Goal: Task Accomplishment & Management: Complete application form

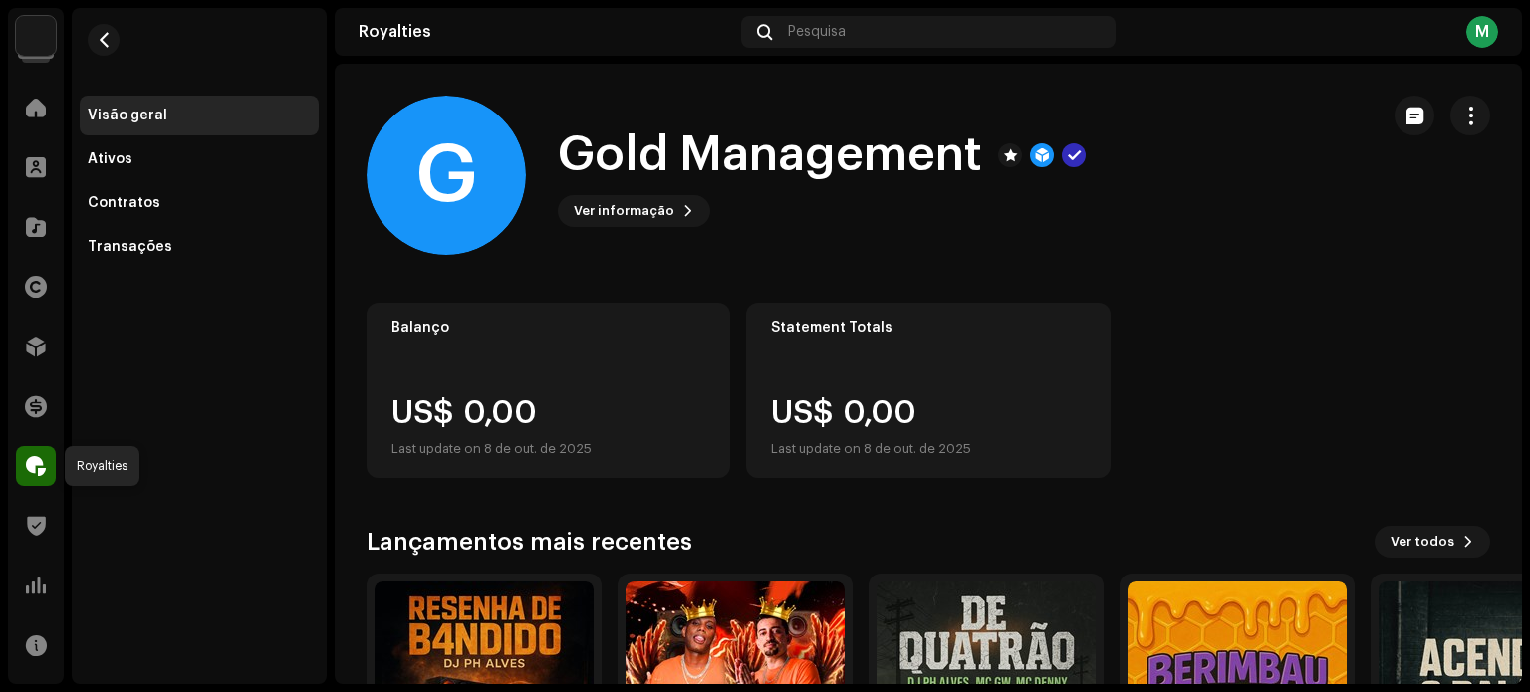
click at [31, 464] on span at bounding box center [36, 466] width 20 height 16
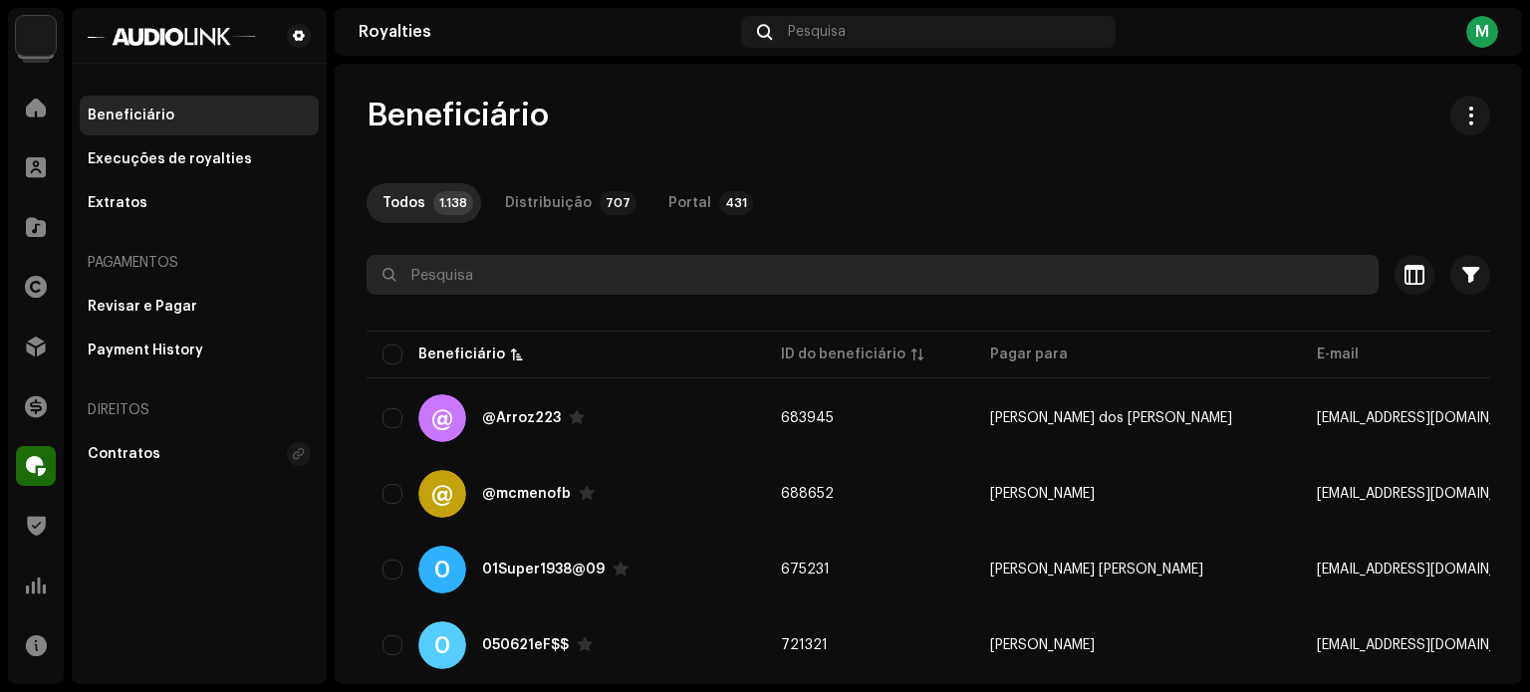
click at [468, 277] on input "text" at bounding box center [873, 275] width 1012 height 40
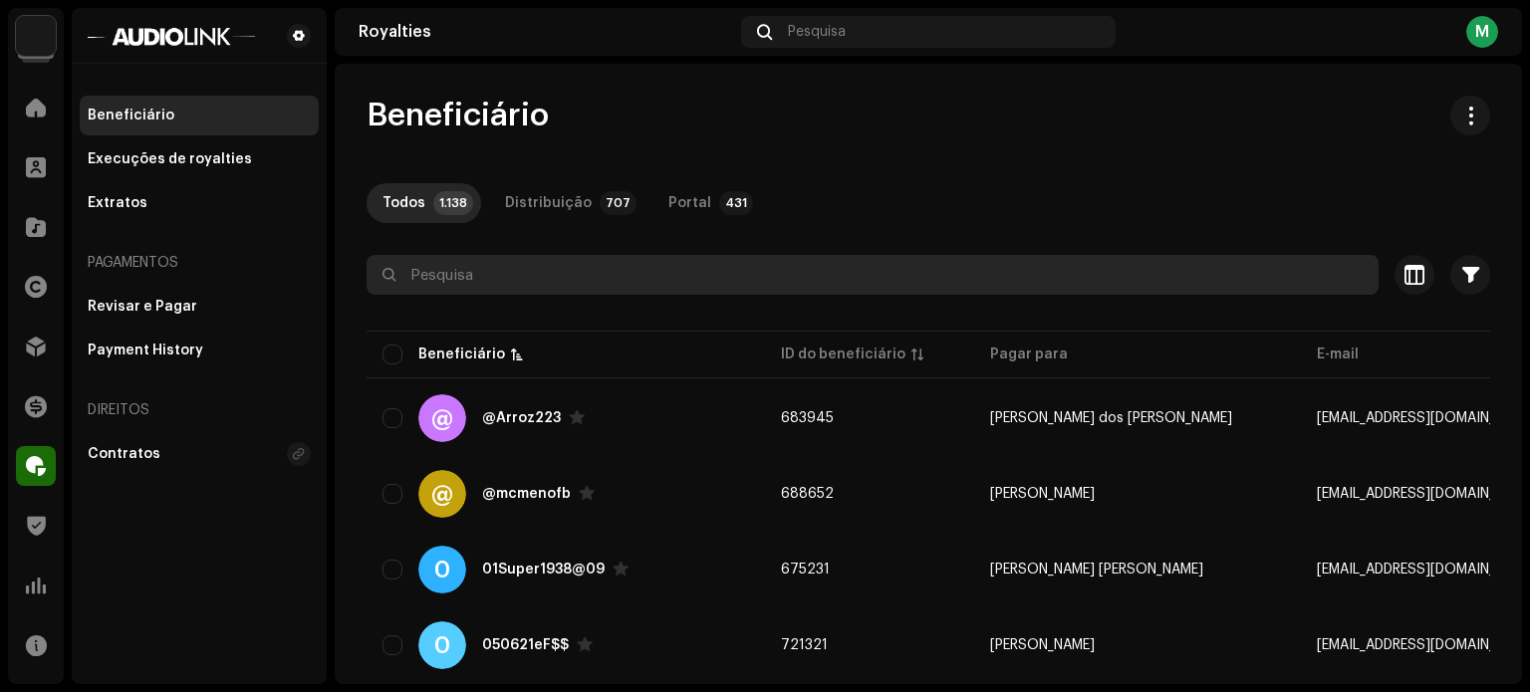
click at [581, 255] on input "text" at bounding box center [873, 275] width 1012 height 40
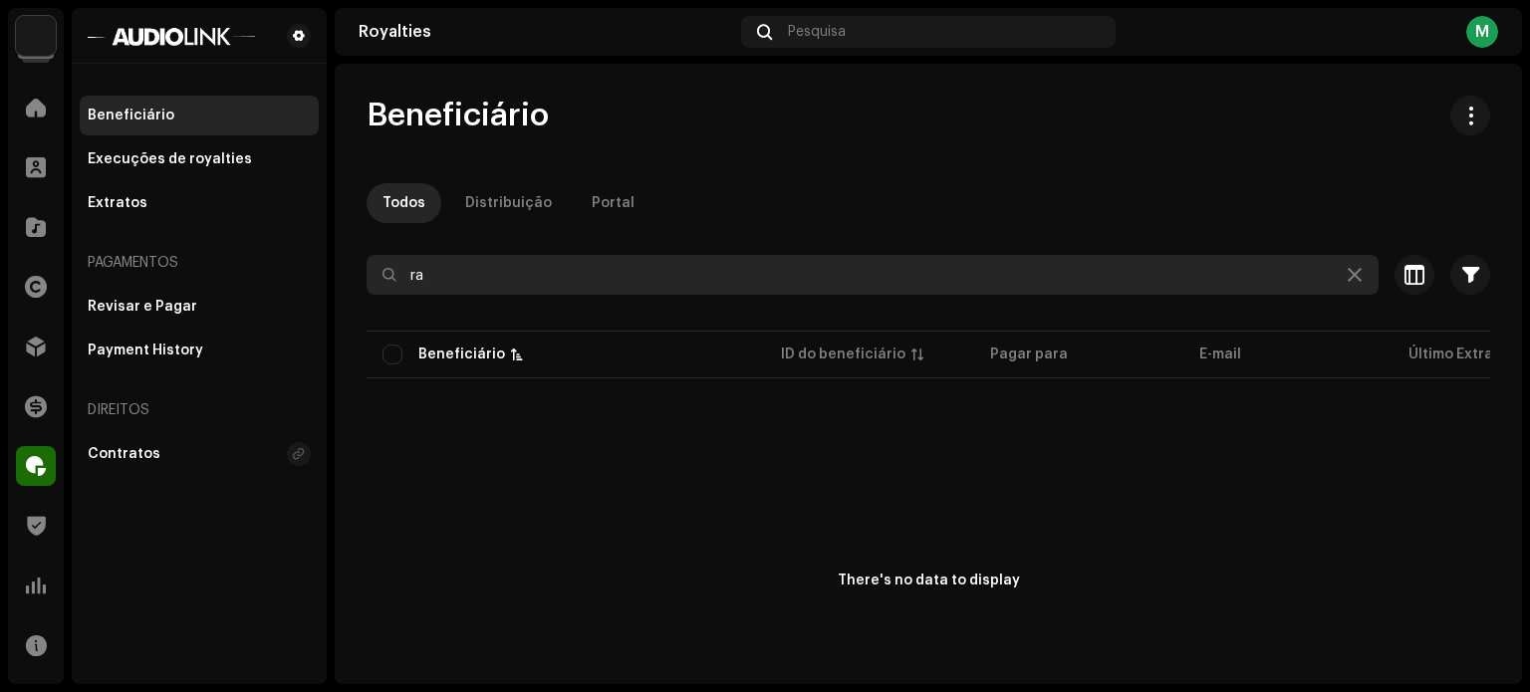
type input "r"
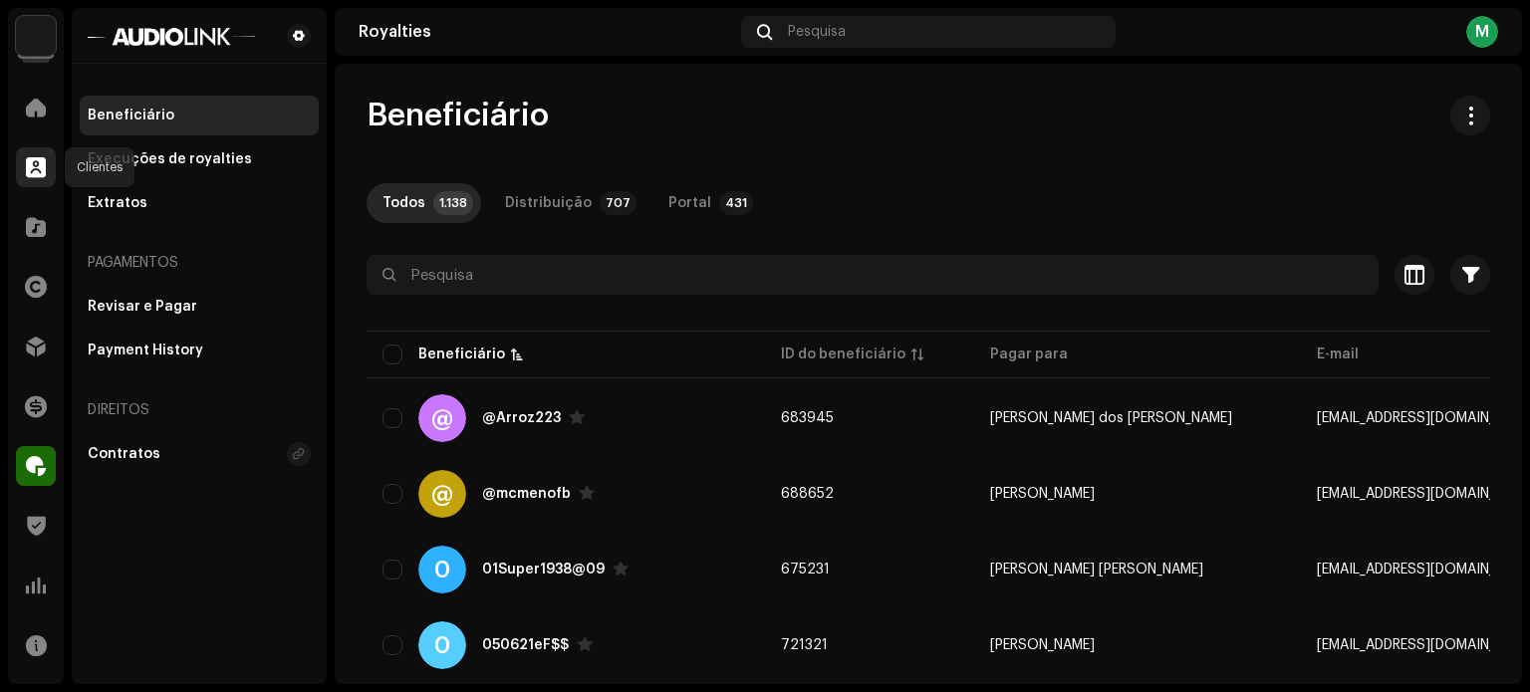
click at [34, 164] on span at bounding box center [36, 167] width 20 height 16
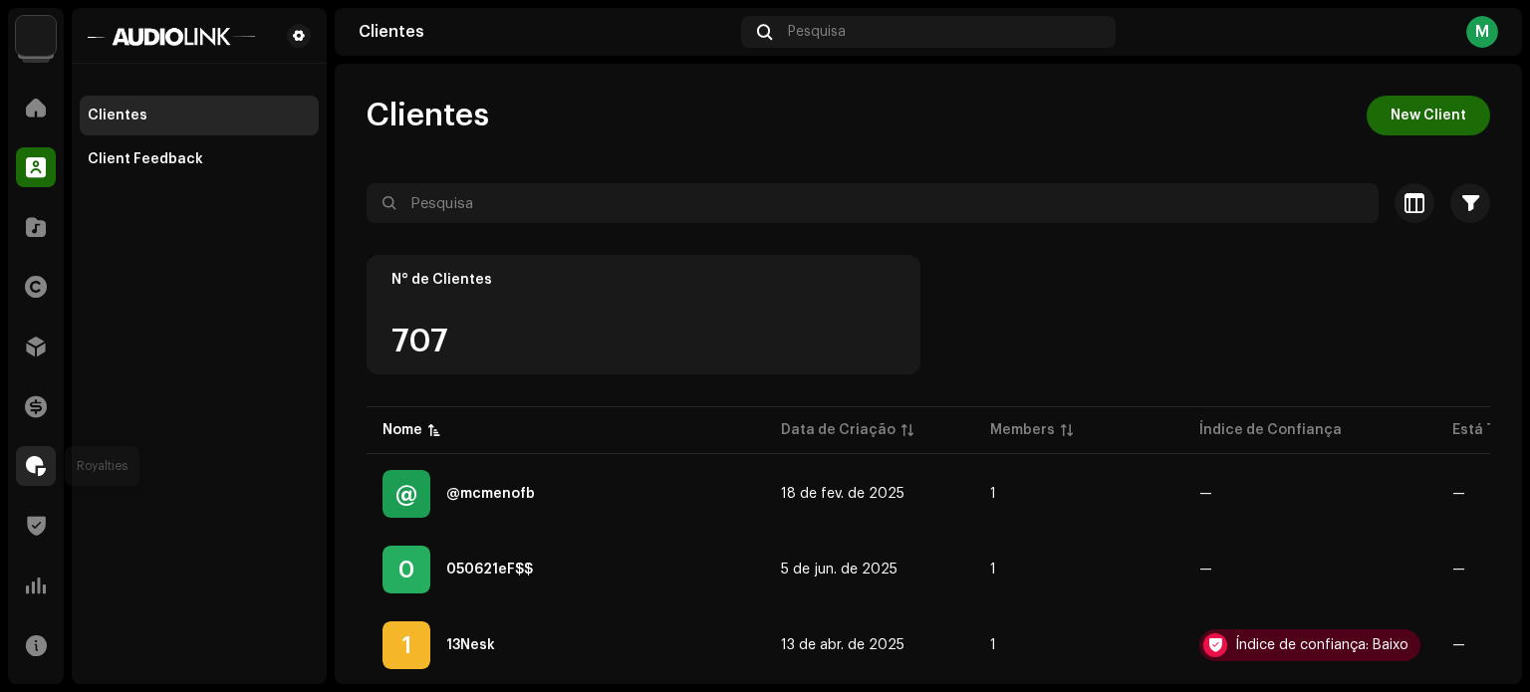
click at [40, 451] on div at bounding box center [36, 466] width 40 height 40
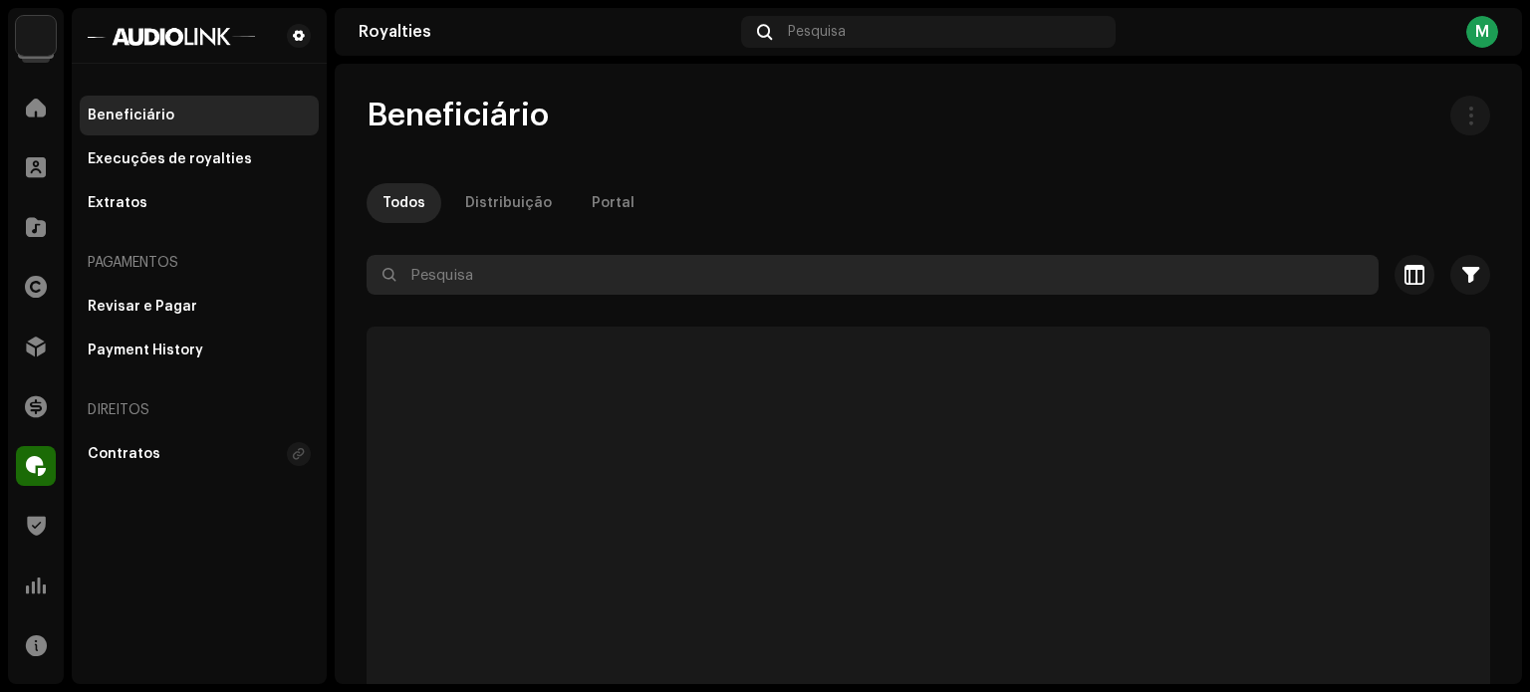
click at [467, 277] on input "text" at bounding box center [873, 275] width 1012 height 40
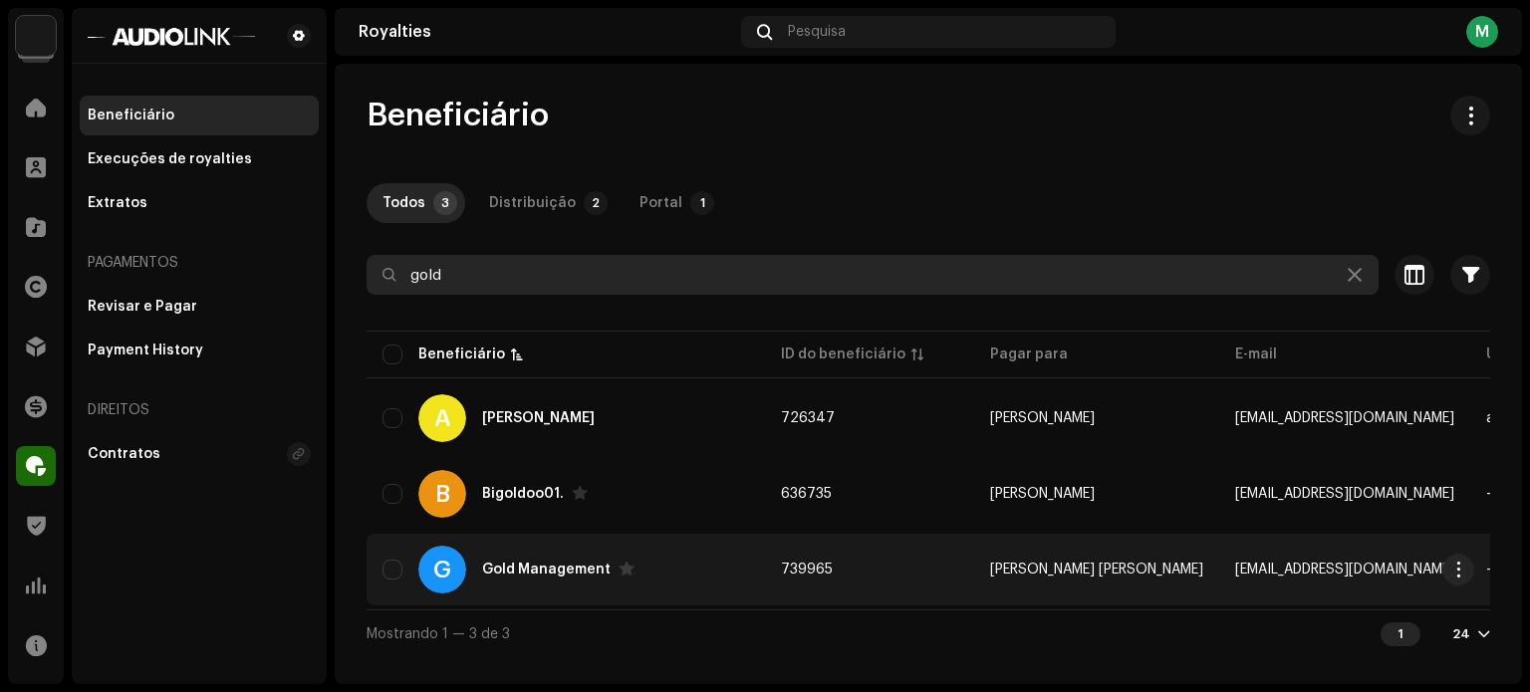
type input "gold"
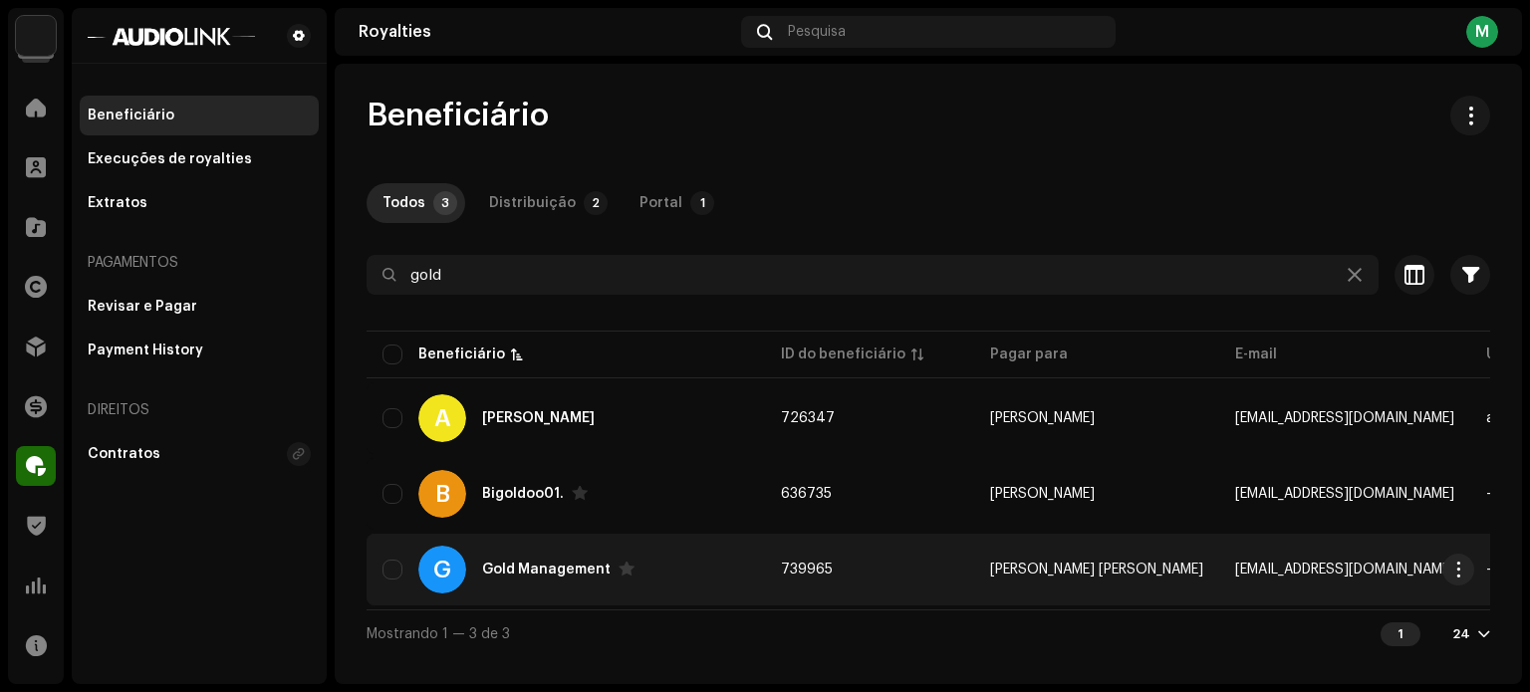
click at [528, 550] on div "G Gold Management" at bounding box center [566, 570] width 367 height 48
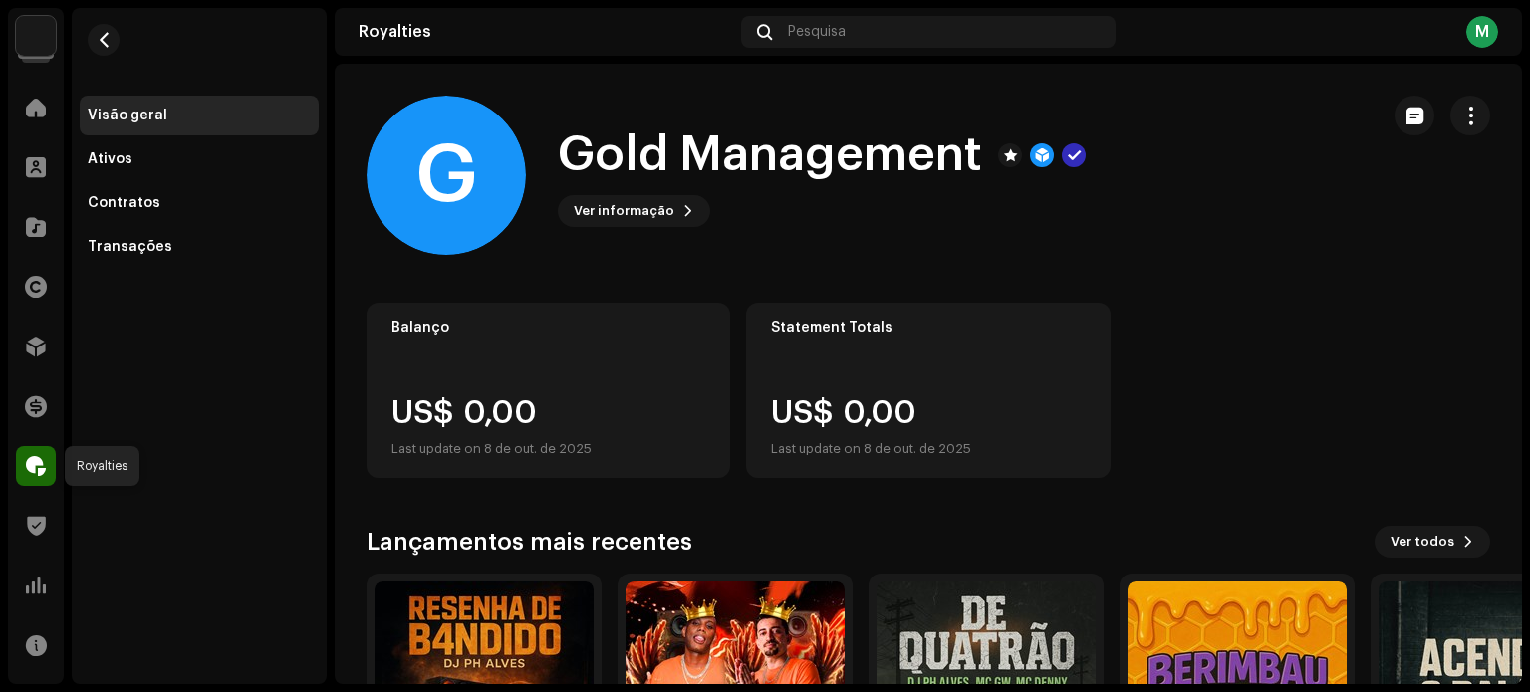
click at [39, 459] on span at bounding box center [36, 466] width 20 height 16
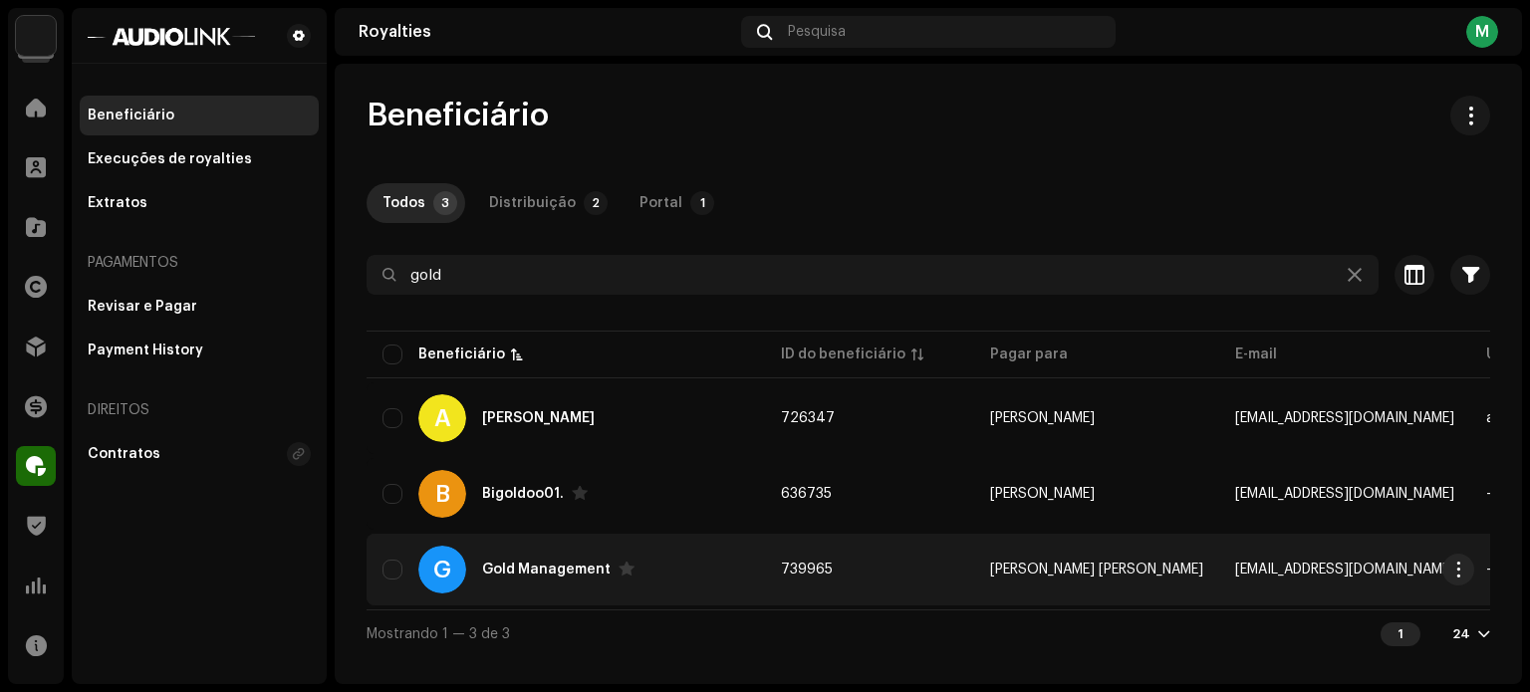
click at [529, 557] on div "G Gold Management" at bounding box center [566, 570] width 367 height 48
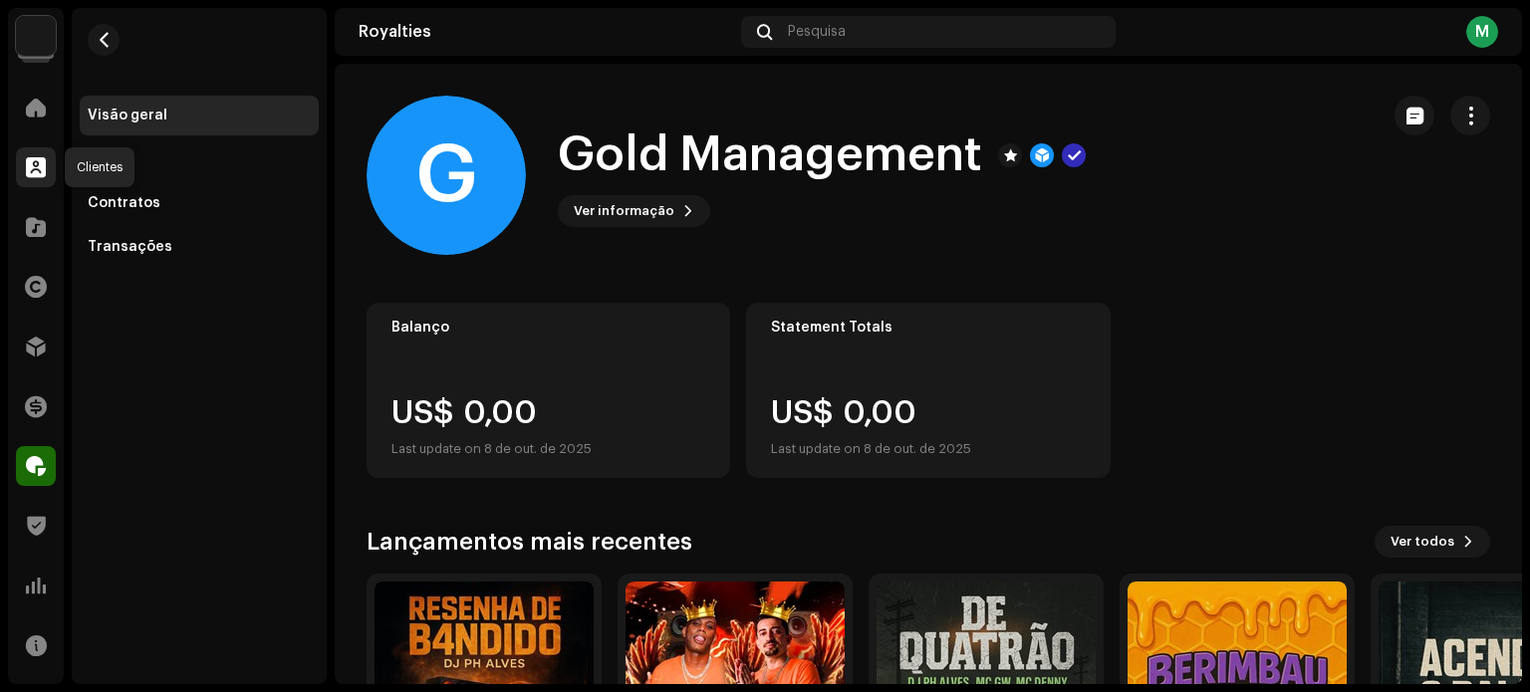
click at [38, 175] on span at bounding box center [36, 167] width 20 height 16
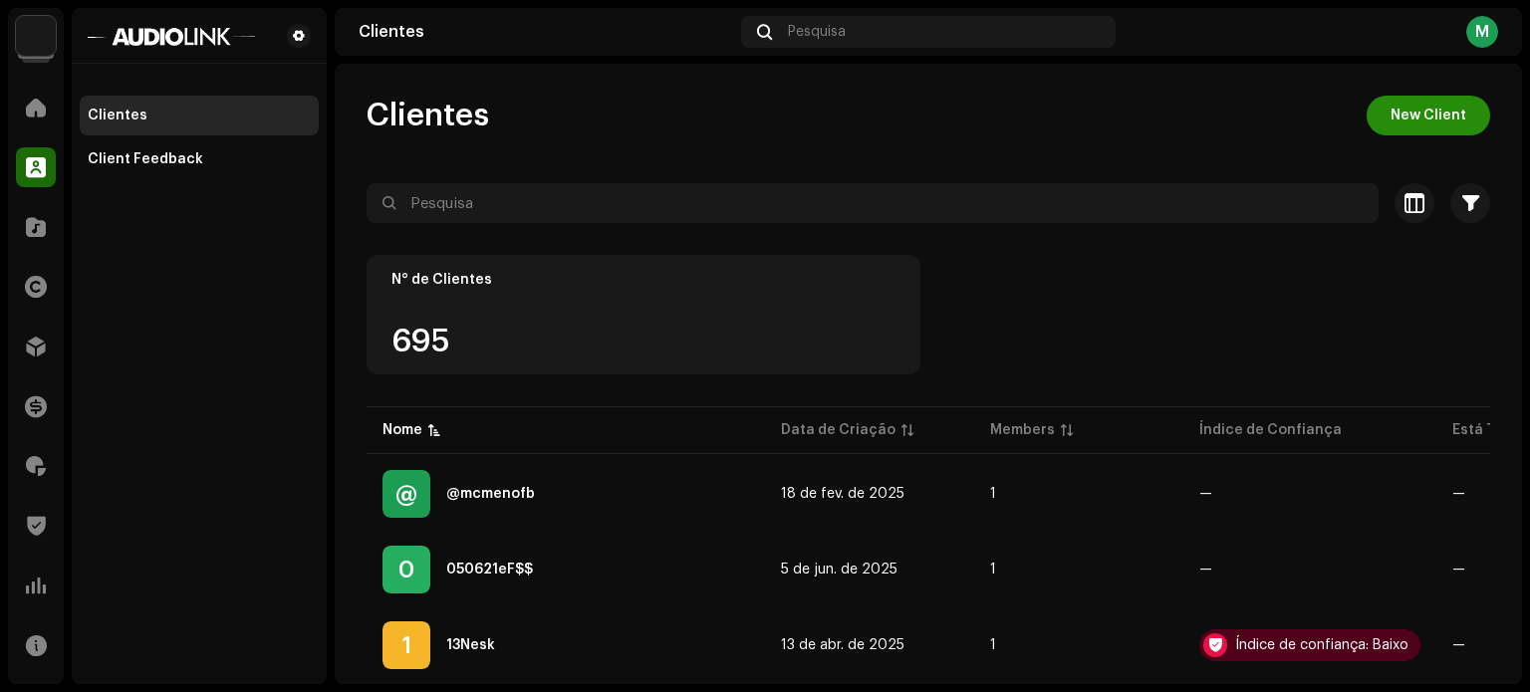
click at [1369, 112] on button "New Client" at bounding box center [1429, 116] width 124 height 40
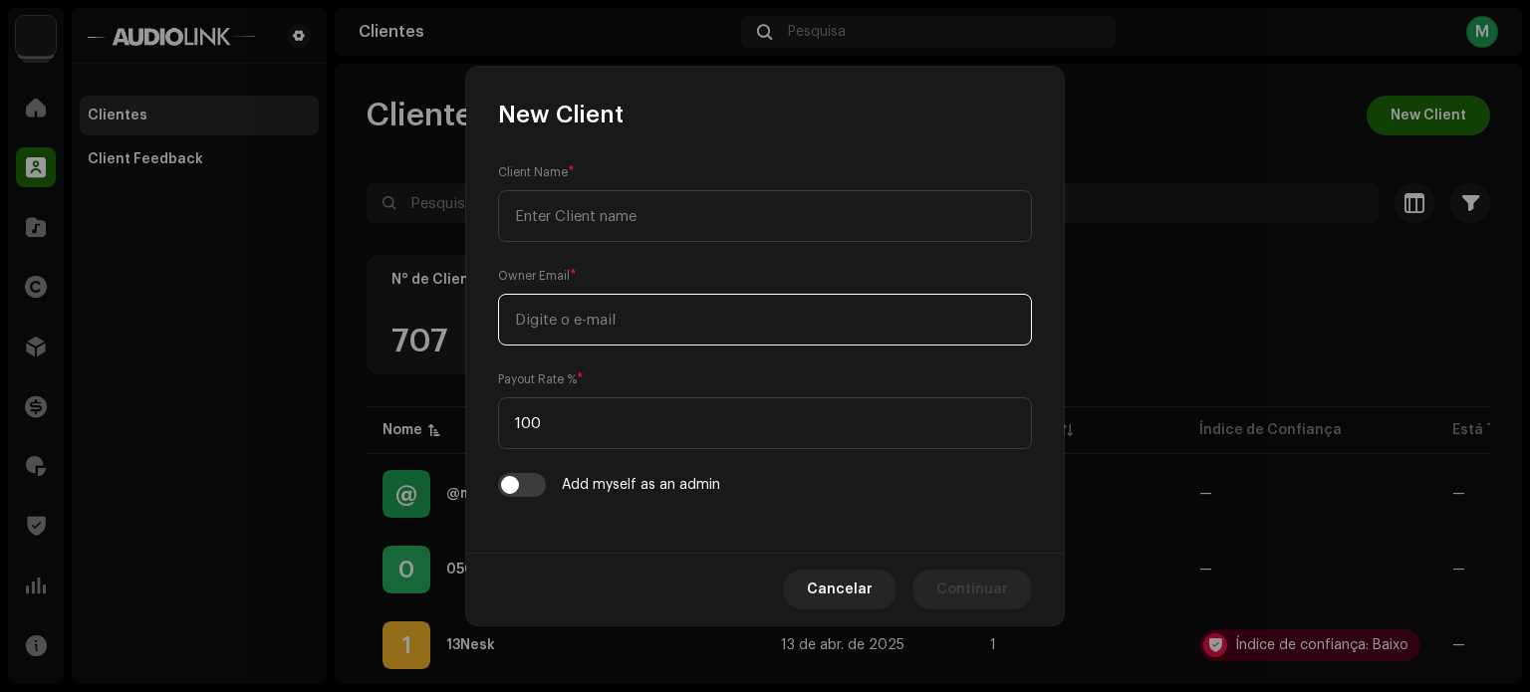
click at [736, 304] on div "Owner Email *" at bounding box center [765, 306] width 534 height 80
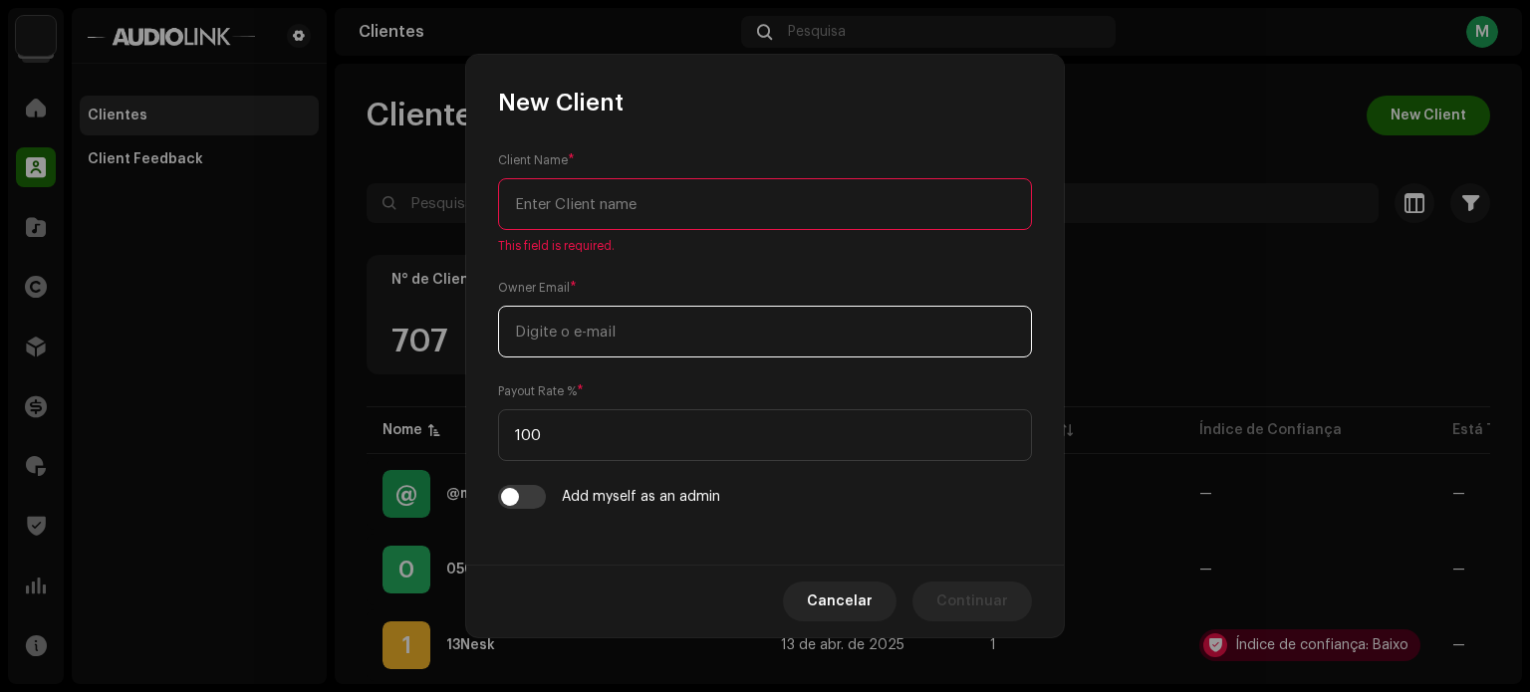
paste input "[EMAIL_ADDRESS][DOMAIN_NAME]"
type input "[EMAIL_ADDRESS][DOMAIN_NAME]"
click at [673, 204] on input "text" at bounding box center [765, 204] width 534 height 52
paste input "RARO RECORDS"
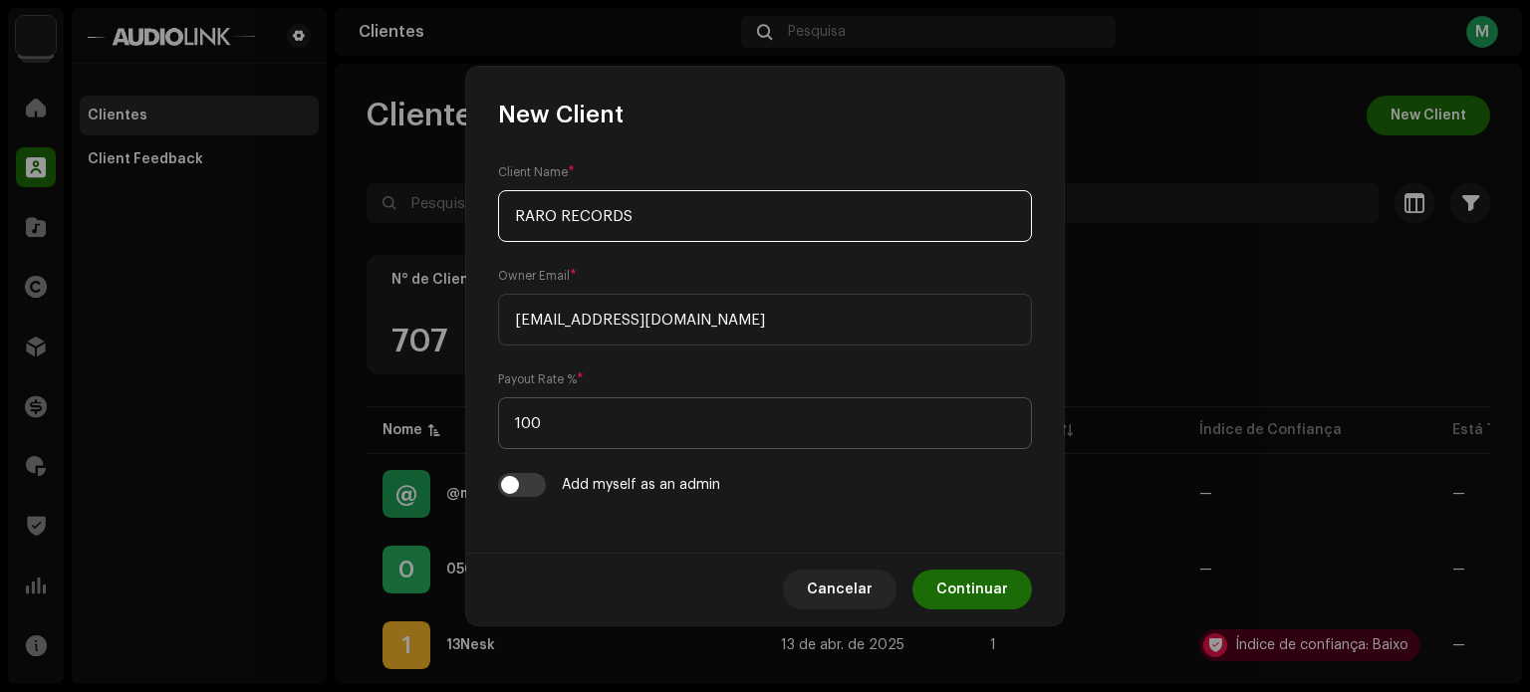
type input "RARO RECORDS"
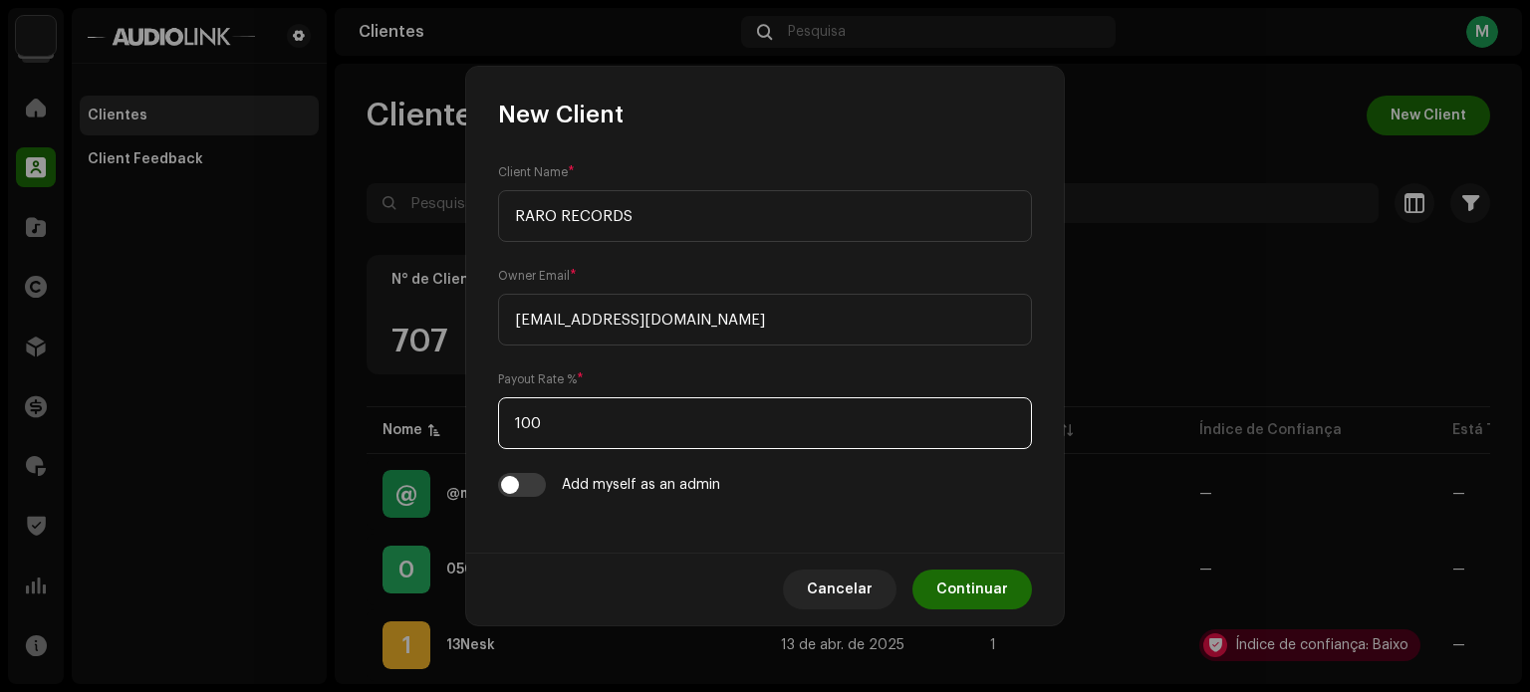
drag, startPoint x: 590, startPoint y: 422, endPoint x: 385, endPoint y: 400, distance: 205.4
click at [385, 400] on div "New Client Client Name * RARO RECORDS Owner Email * [EMAIL_ADDRESS][DOMAIN_NAME…" at bounding box center [765, 346] width 1530 height 692
type input "7"
type input "75"
click at [1004, 593] on span "Continuar" at bounding box center [972, 590] width 72 height 40
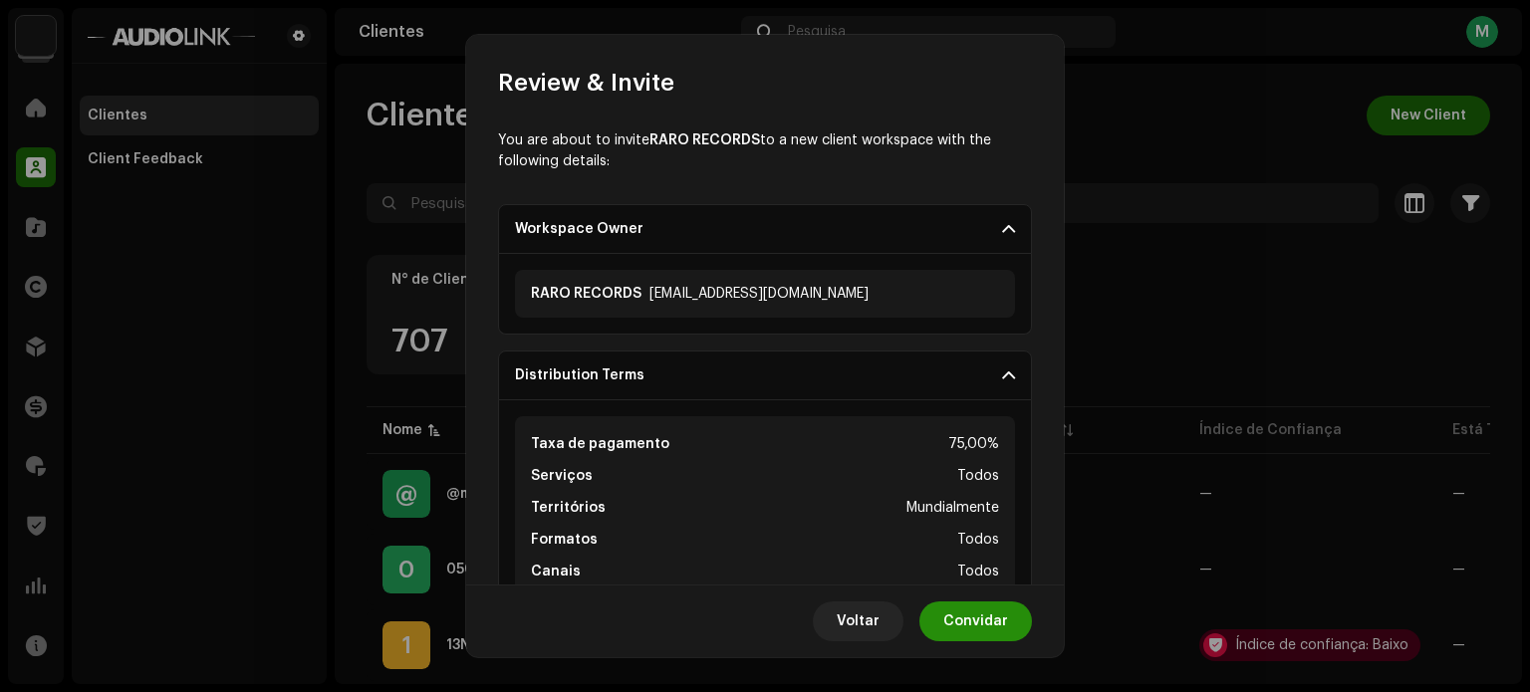
click at [947, 619] on span "Convidar" at bounding box center [975, 622] width 65 height 40
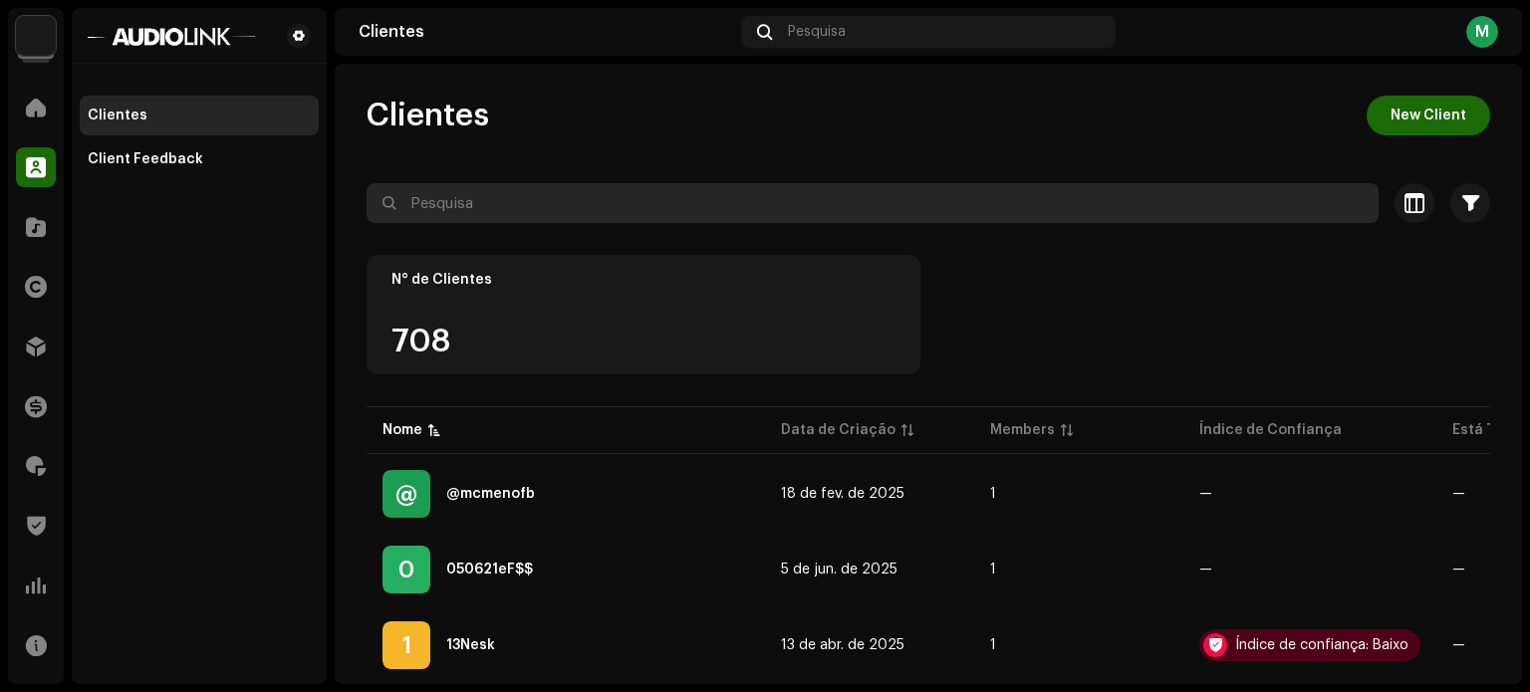
click at [815, 196] on input "text" at bounding box center [873, 203] width 1012 height 40
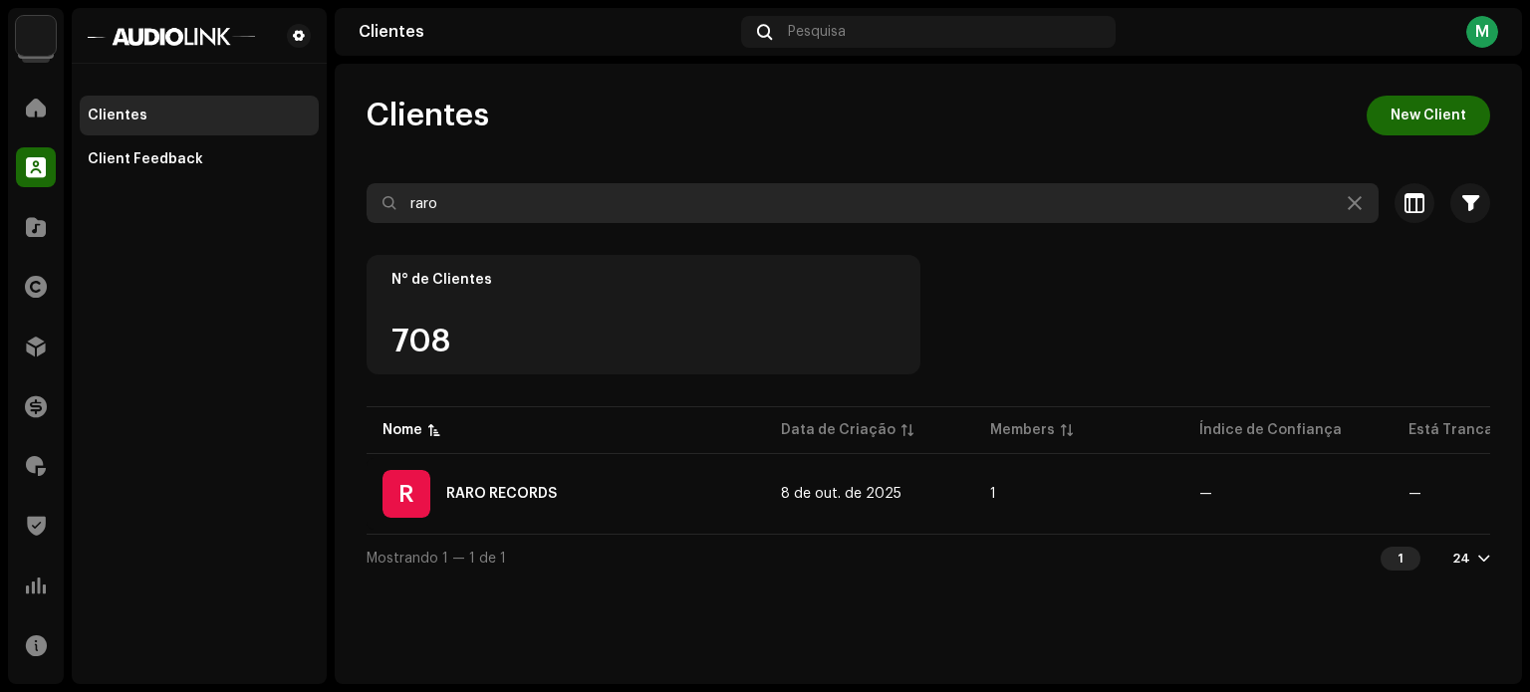
type input "raro"
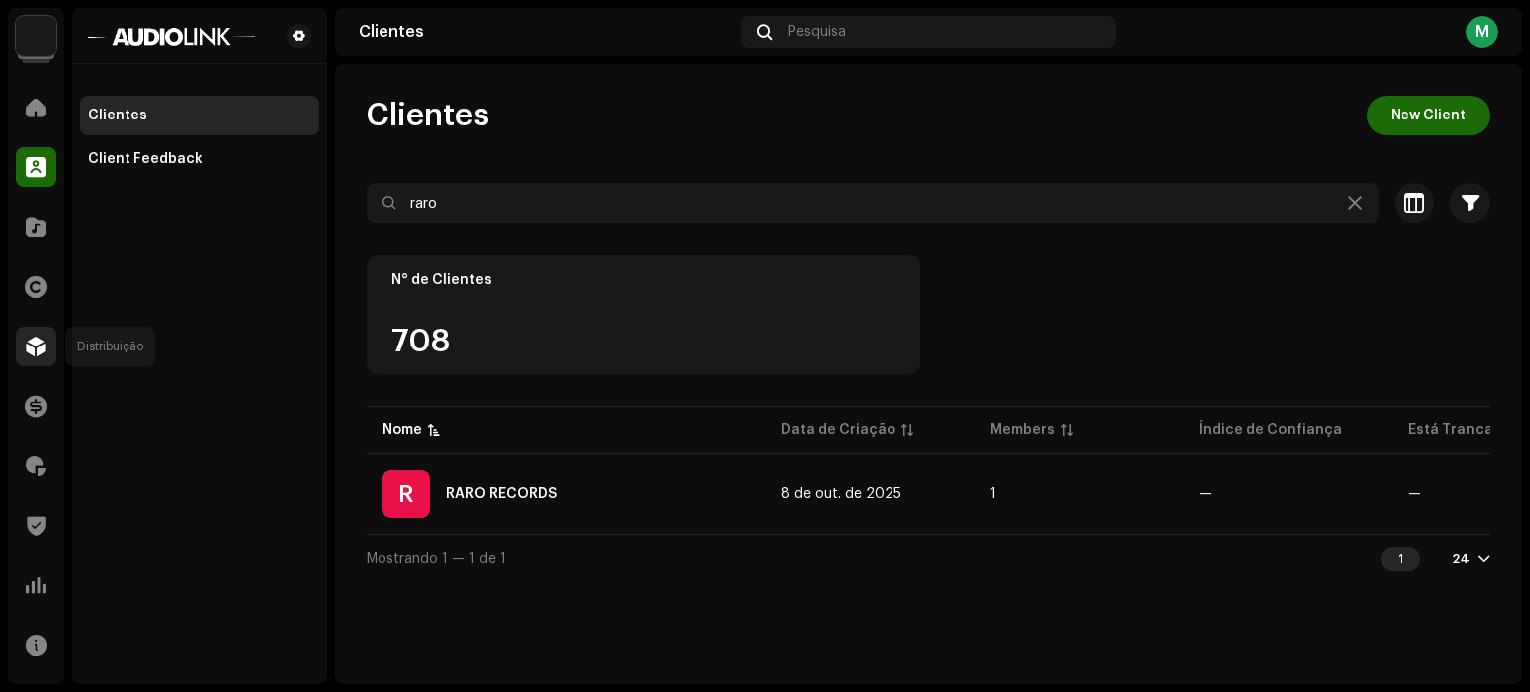
click at [27, 366] on div at bounding box center [36, 347] width 40 height 40
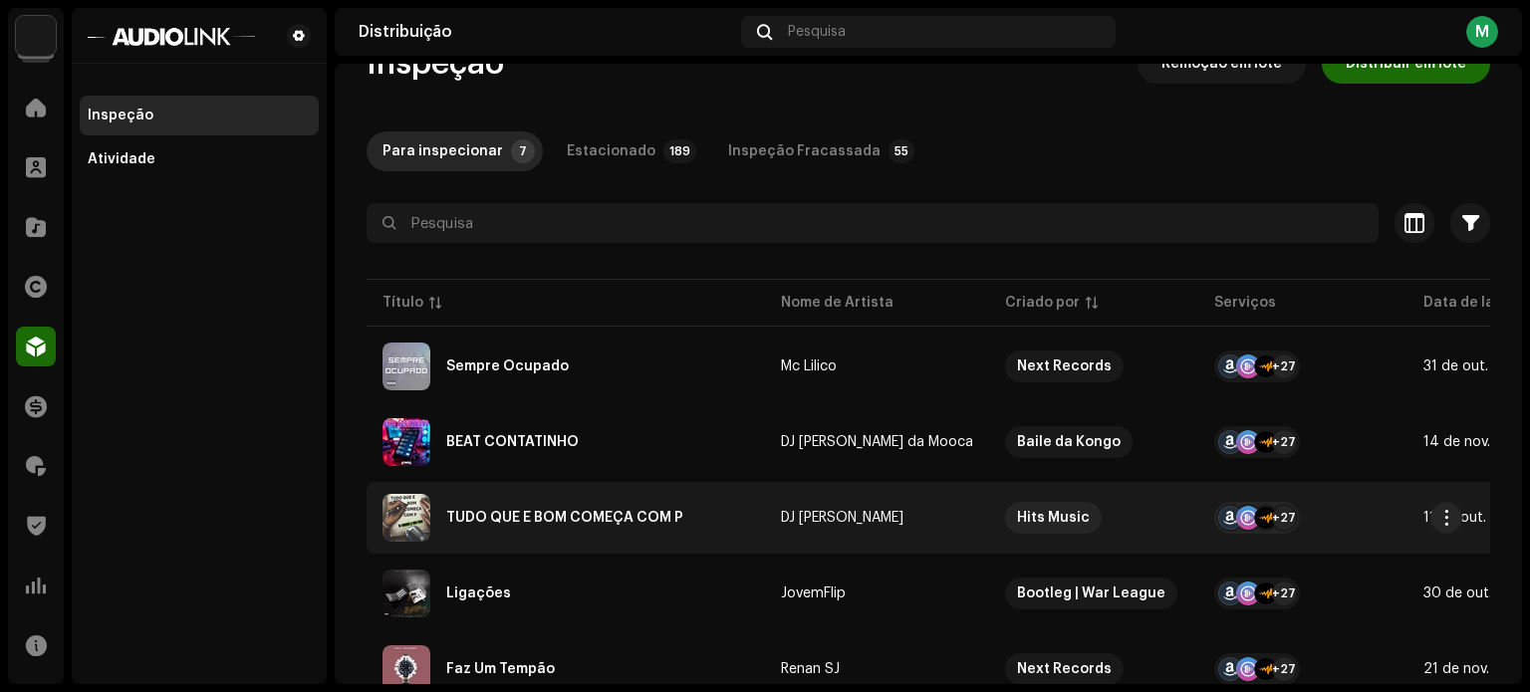
scroll to position [100, 0]
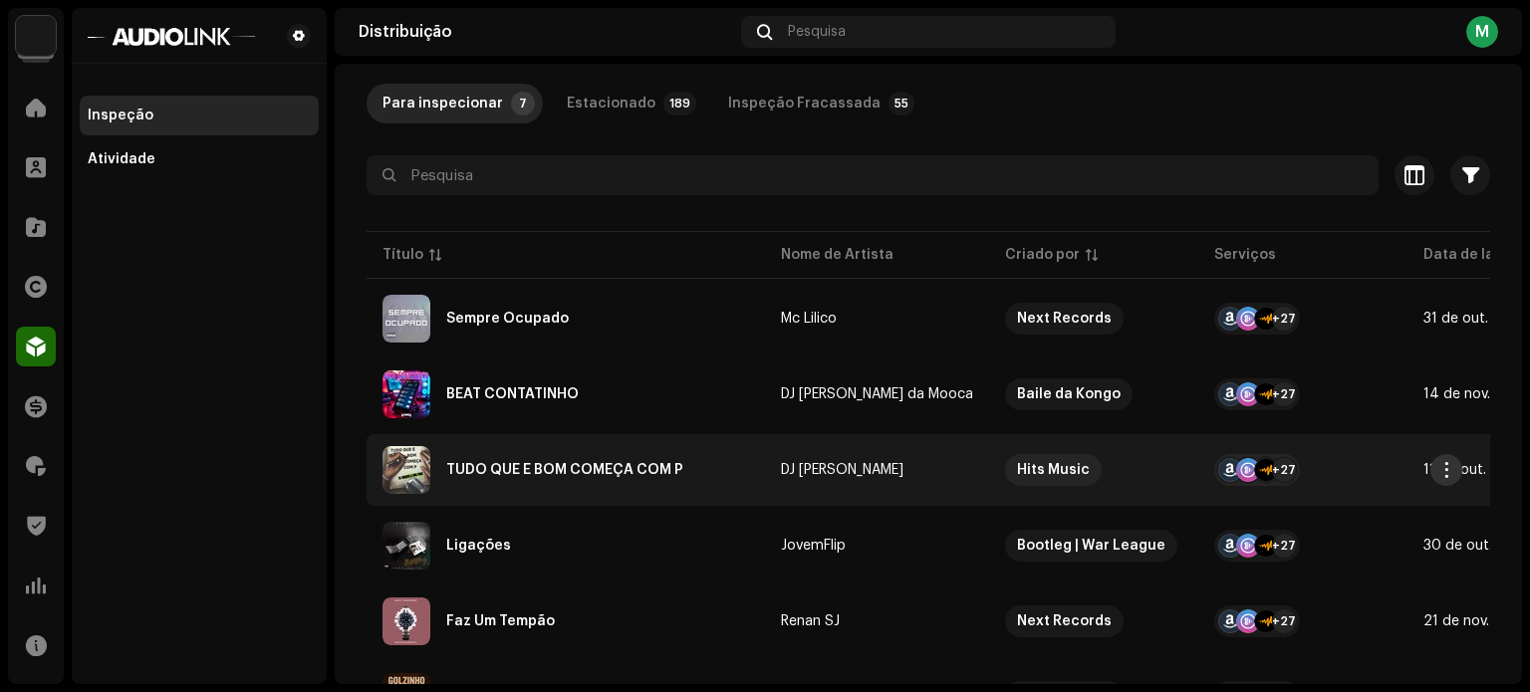
click at [1450, 466] on span "button" at bounding box center [1446, 470] width 15 height 16
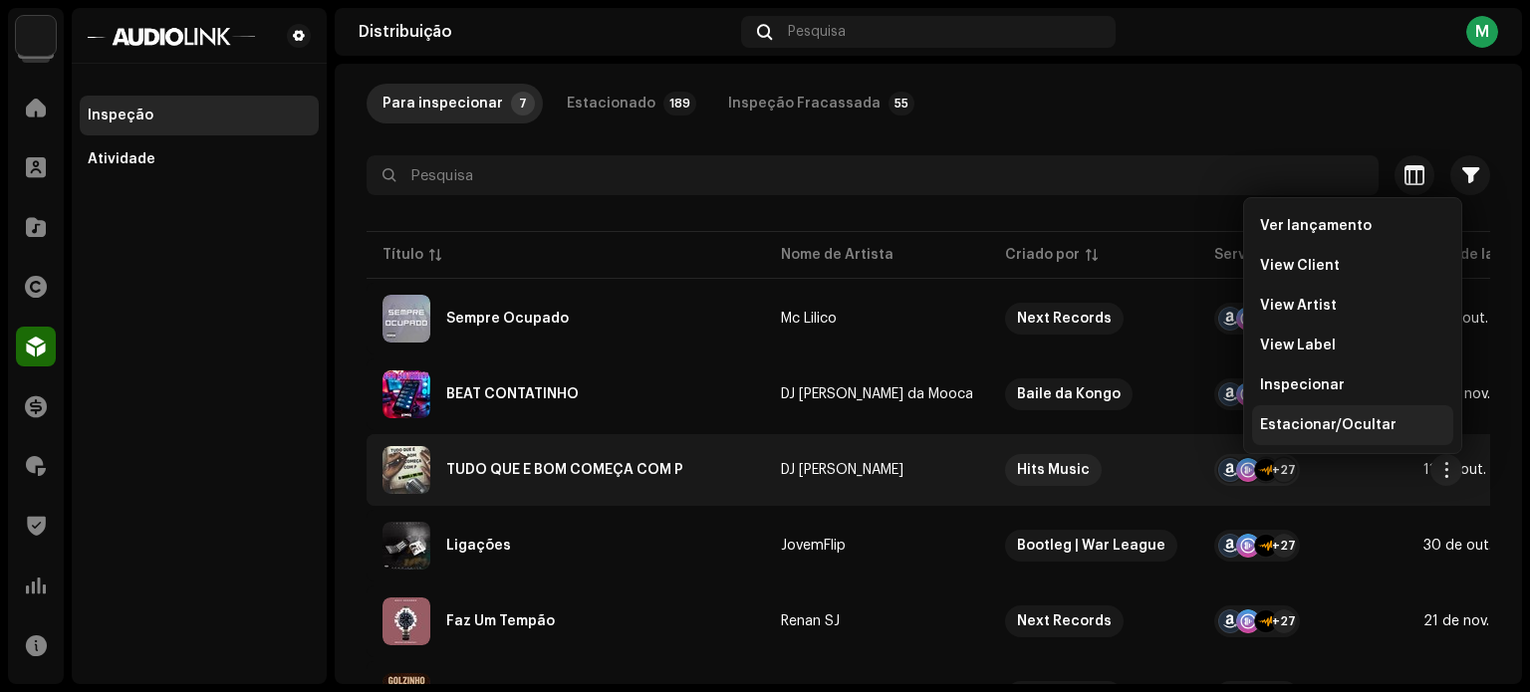
click at [1308, 415] on div "Estacionar/Ocultar" at bounding box center [1352, 425] width 201 height 40
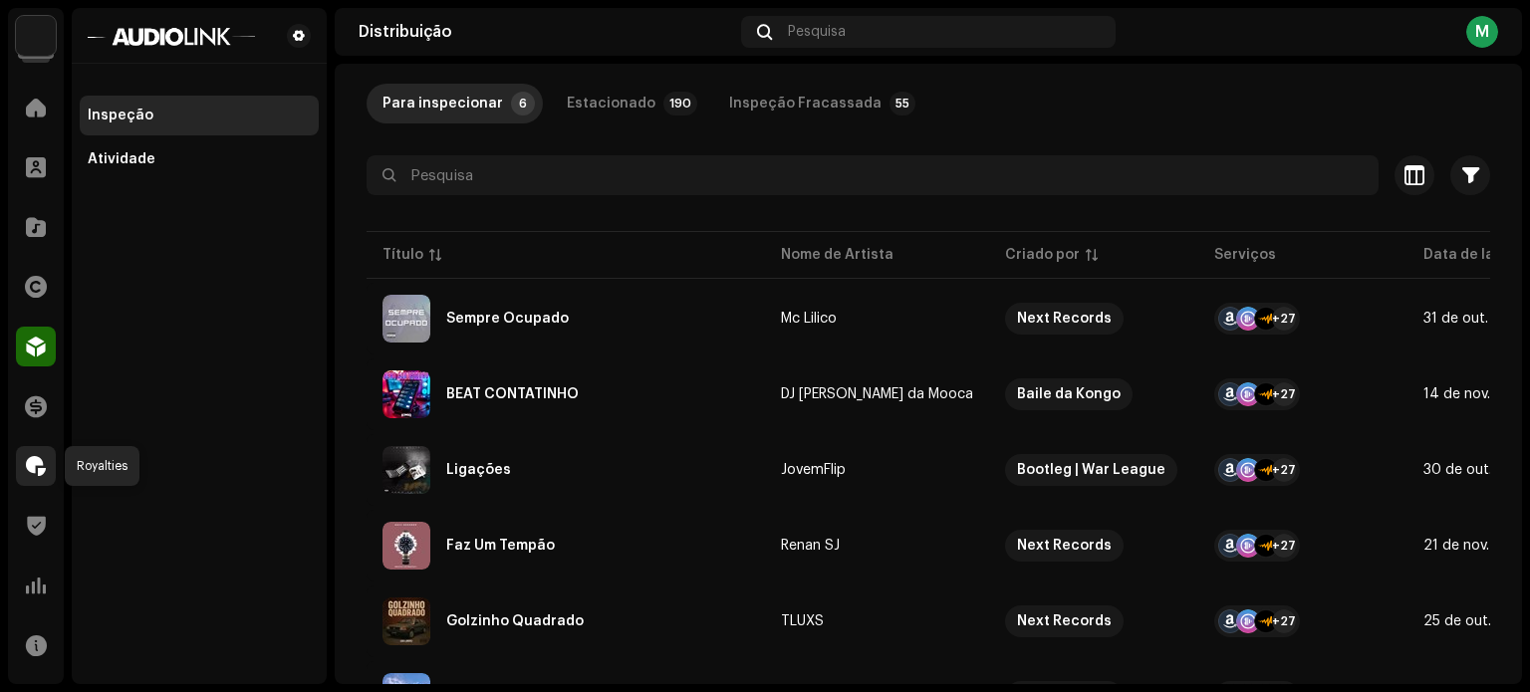
click at [28, 474] on span at bounding box center [36, 466] width 20 height 16
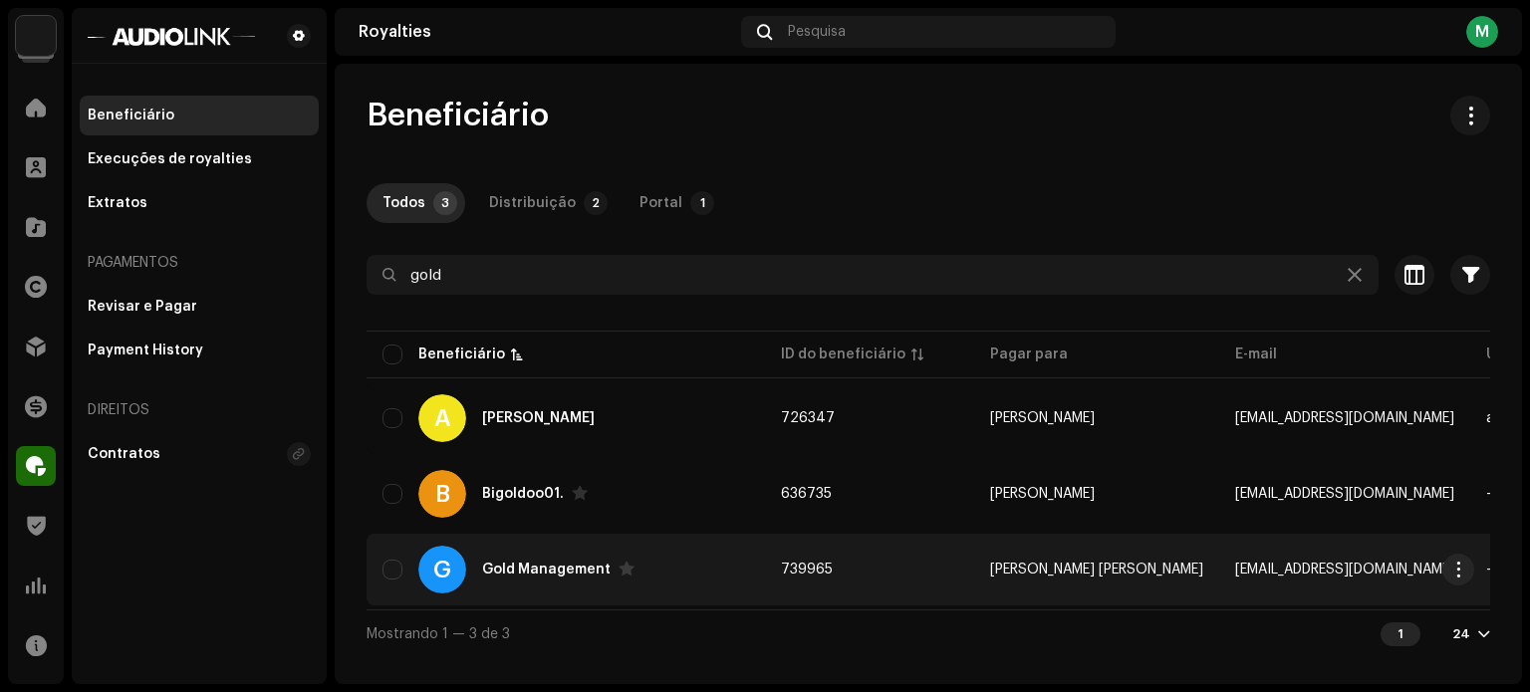
click at [539, 575] on div "Gold Management" at bounding box center [546, 570] width 128 height 14
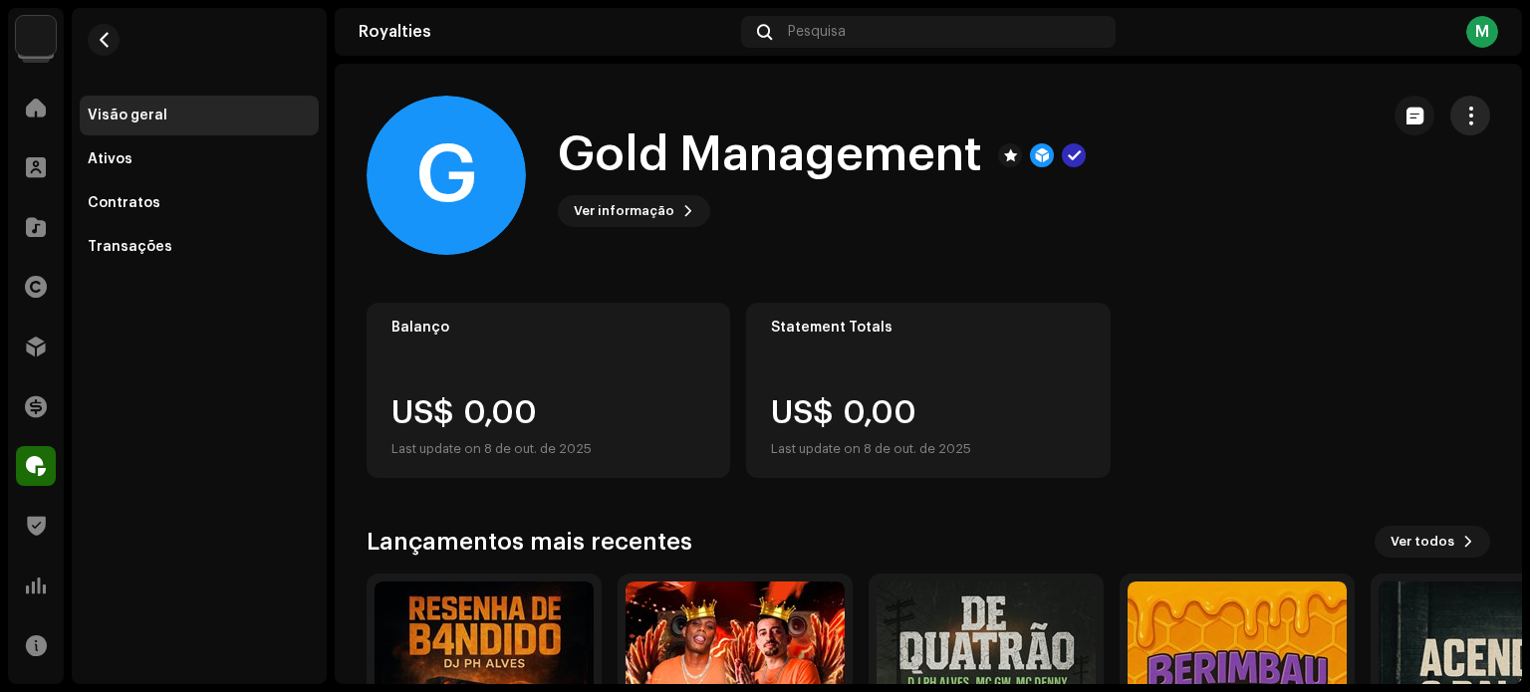
click at [1466, 119] on span "button" at bounding box center [1470, 116] width 19 height 16
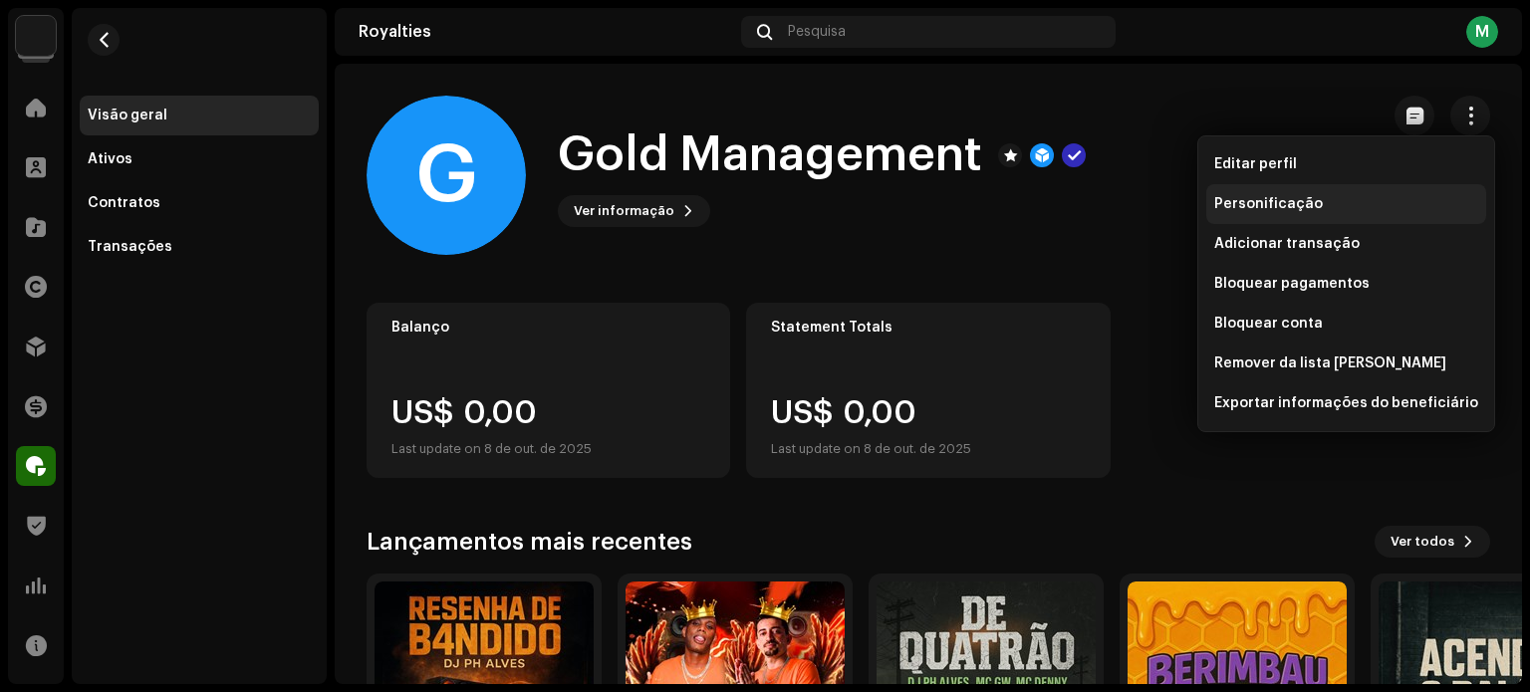
click at [1348, 202] on div "Personificação" at bounding box center [1346, 204] width 264 height 16
